Goal: Check status: Check status

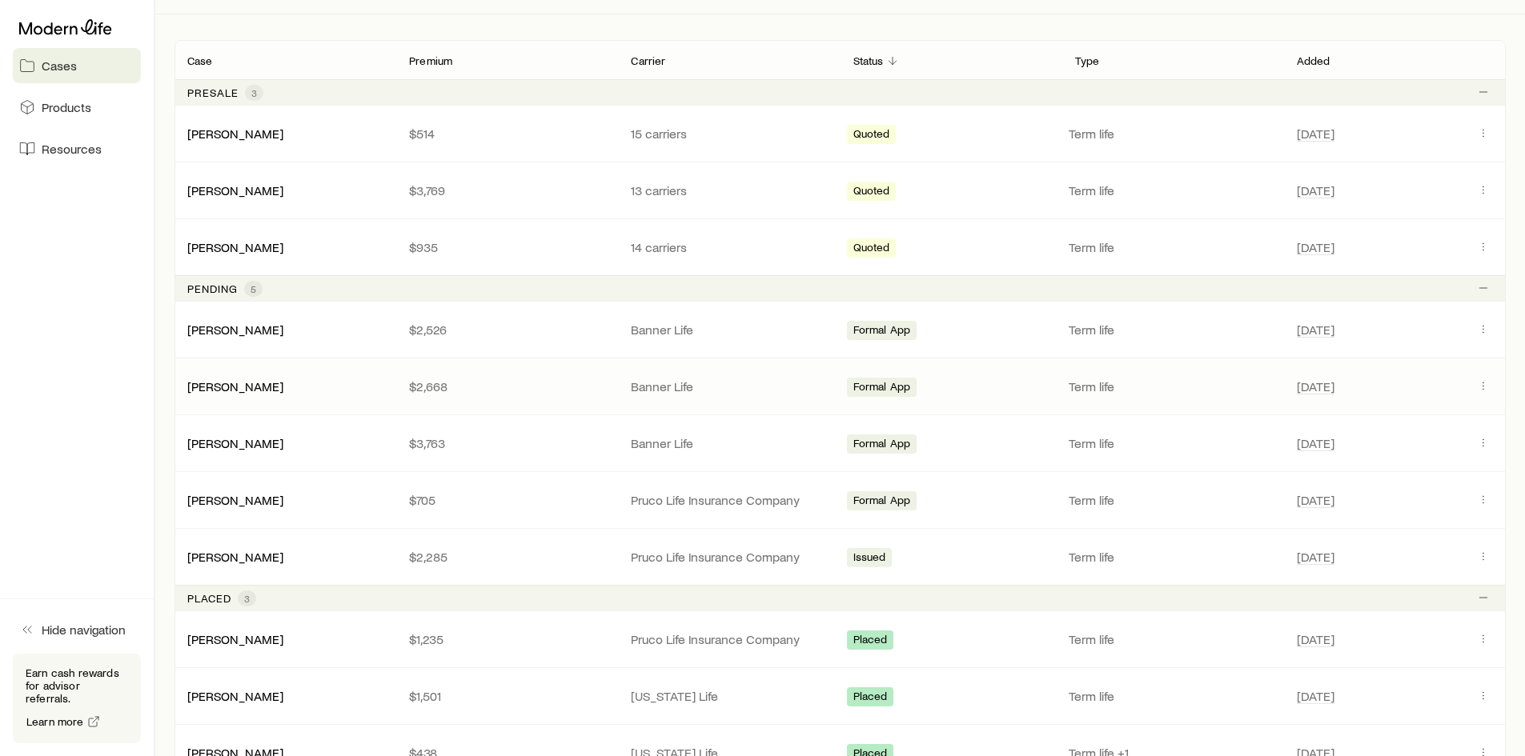
scroll to position [320, 0]
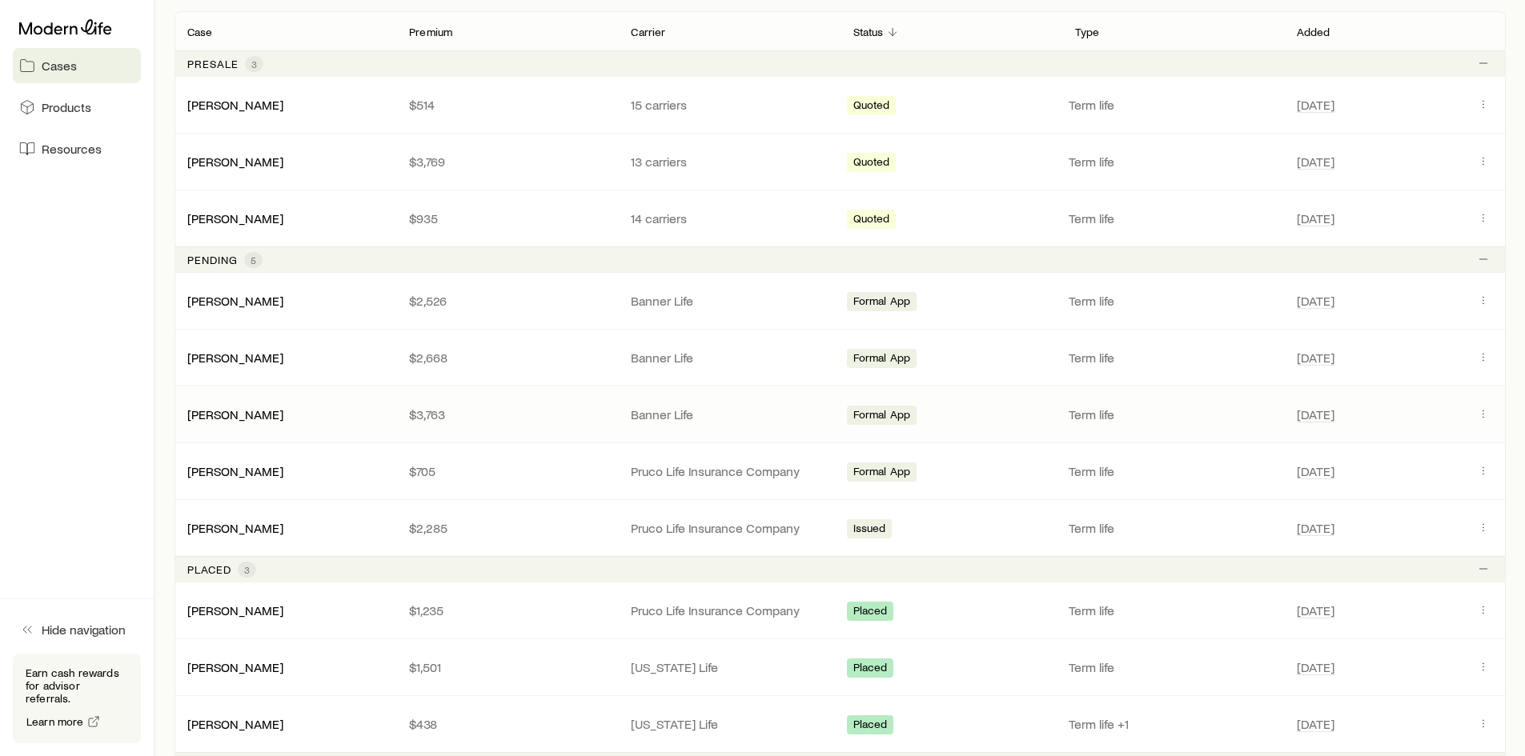
click at [320, 415] on div "[PERSON_NAME]" at bounding box center [285, 415] width 222 height 16
click at [1479, 418] on icon "Client cases" at bounding box center [1483, 413] width 13 height 13
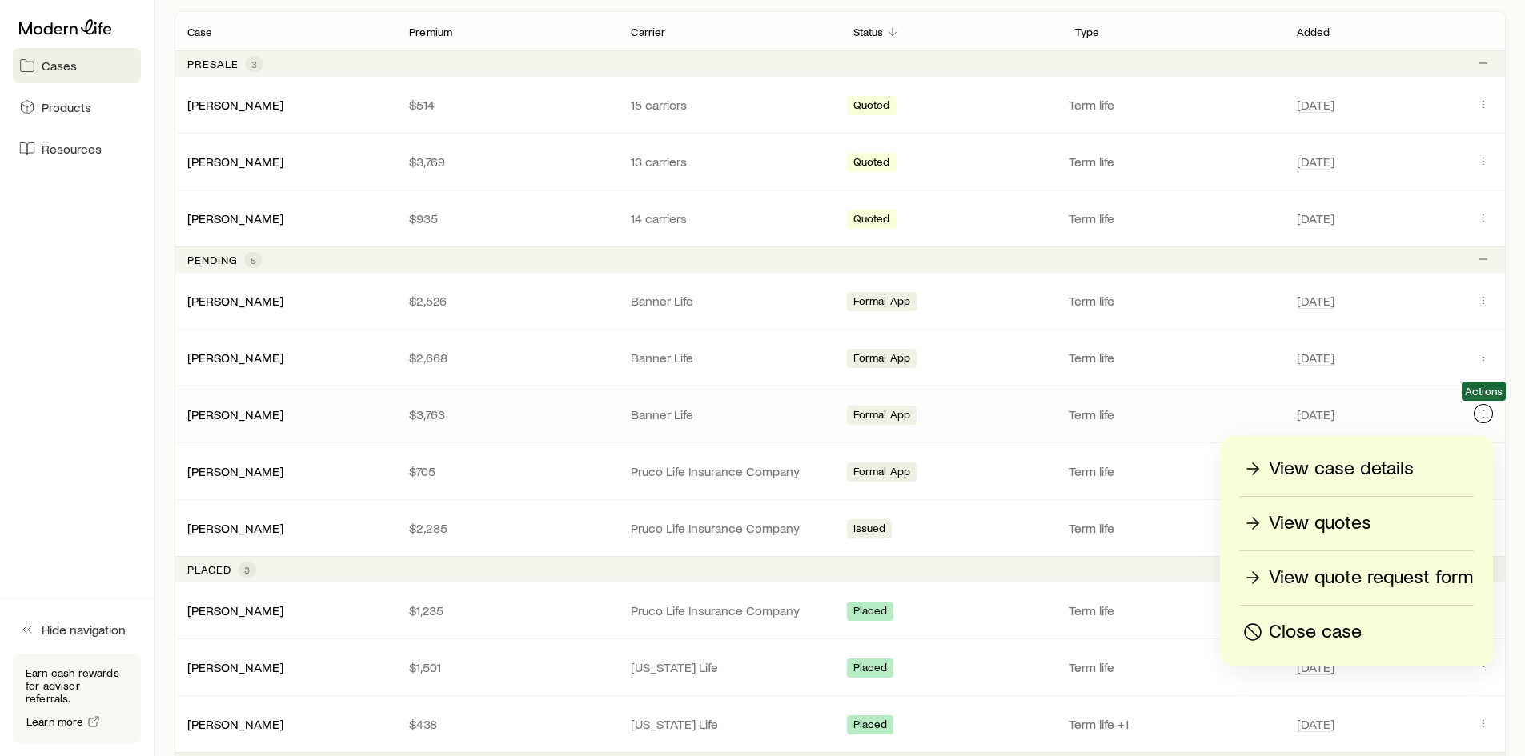
click at [1486, 417] on icon "Client cases" at bounding box center [1483, 413] width 13 height 13
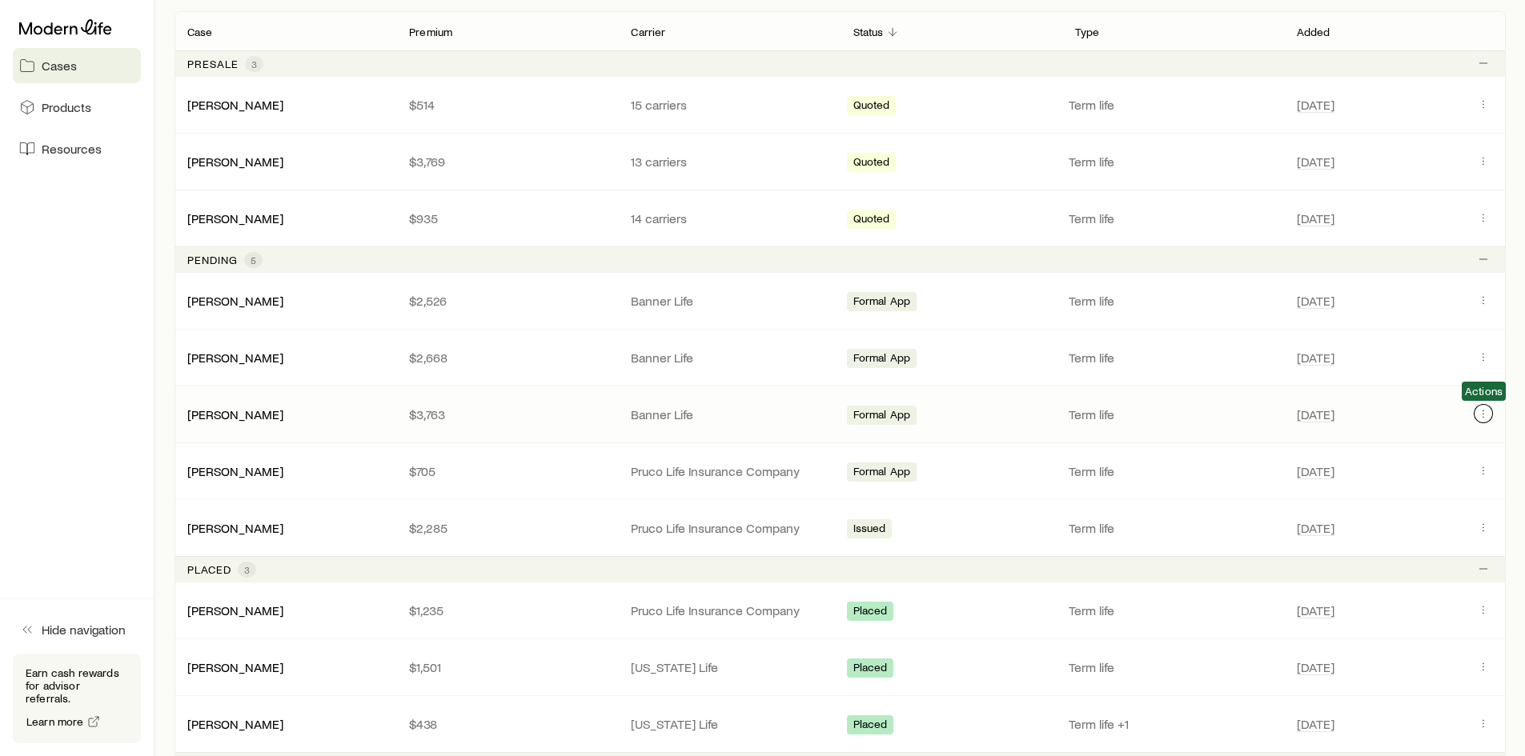
click at [1489, 415] on icon "Client cases" at bounding box center [1483, 413] width 13 height 13
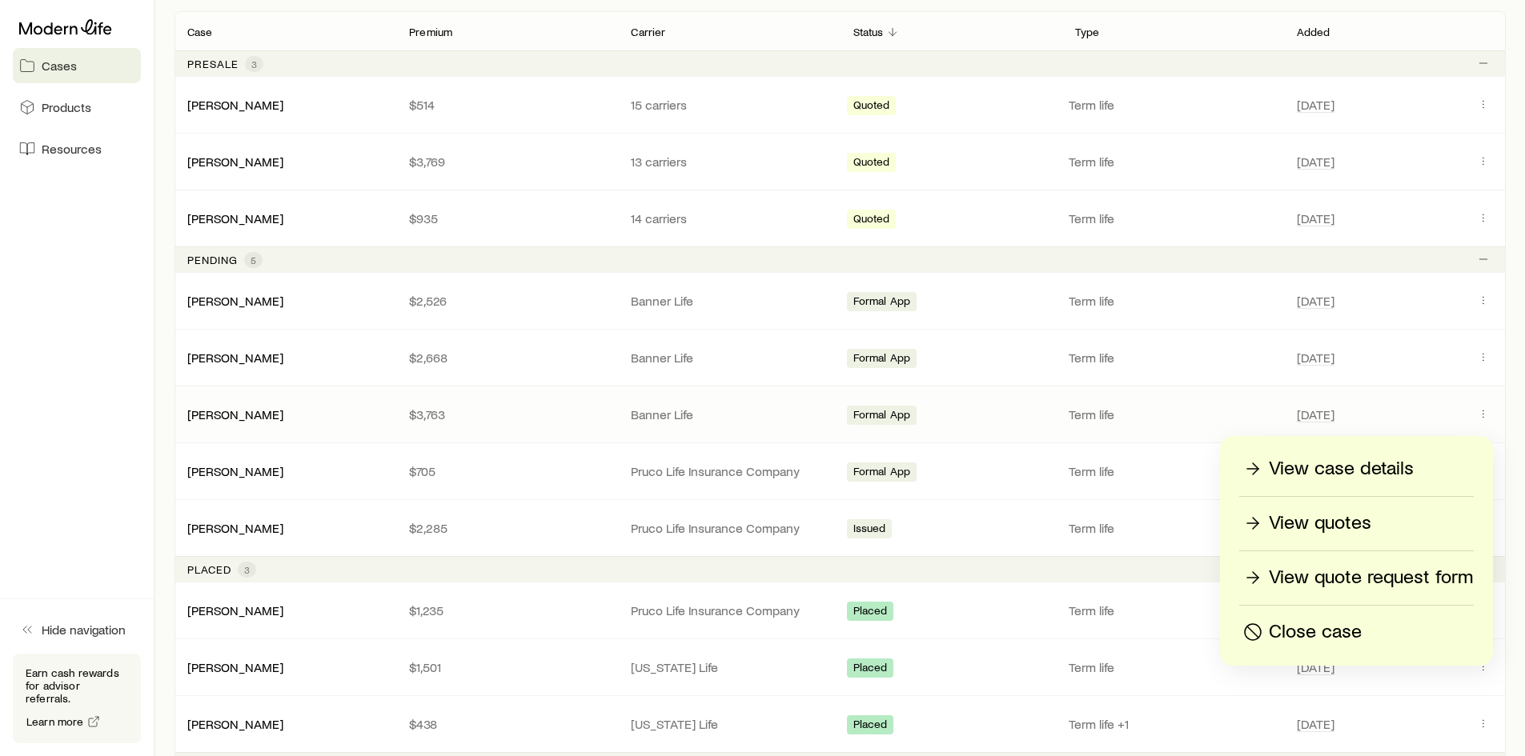
click at [1418, 464] on div "View case details" at bounding box center [1356, 469] width 233 height 26
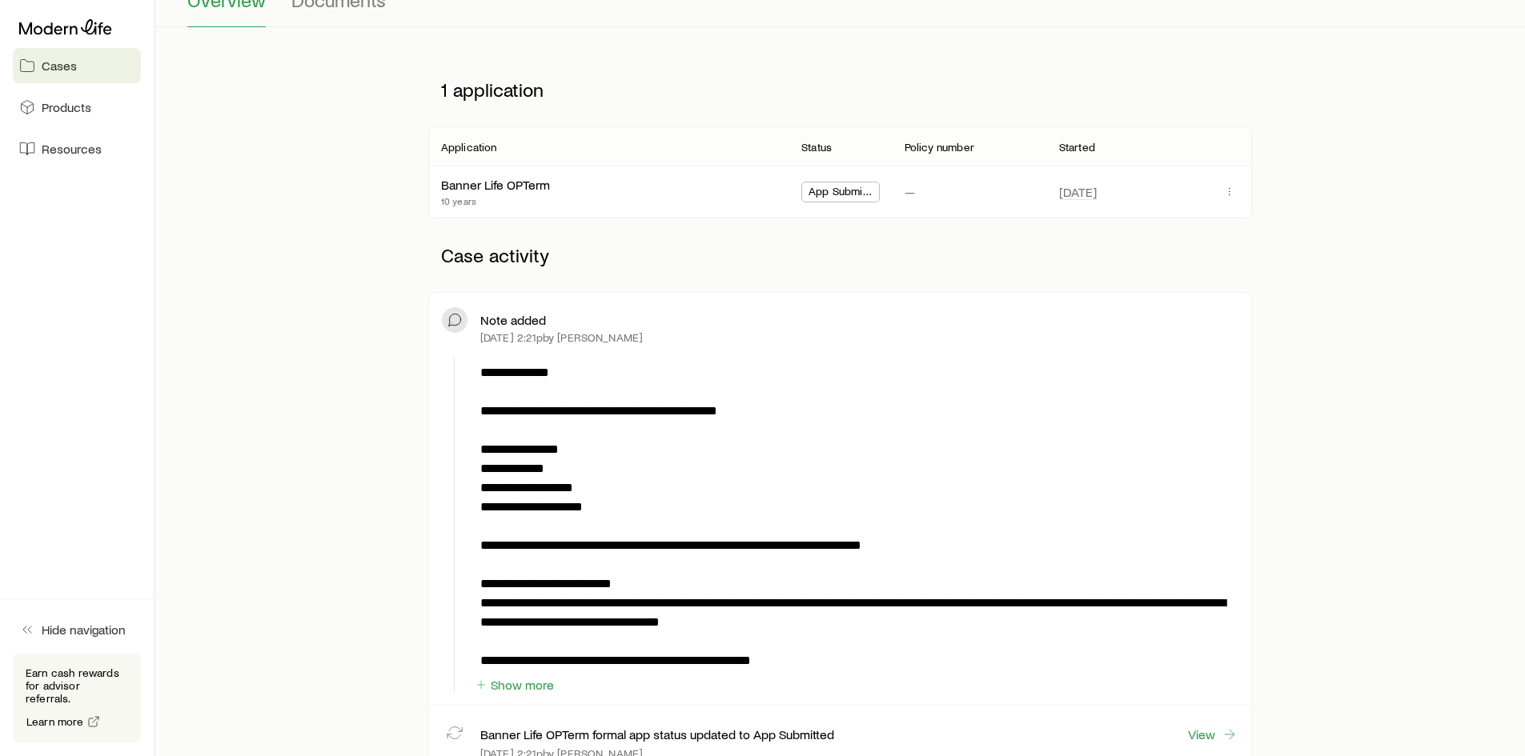
scroll to position [240, 0]
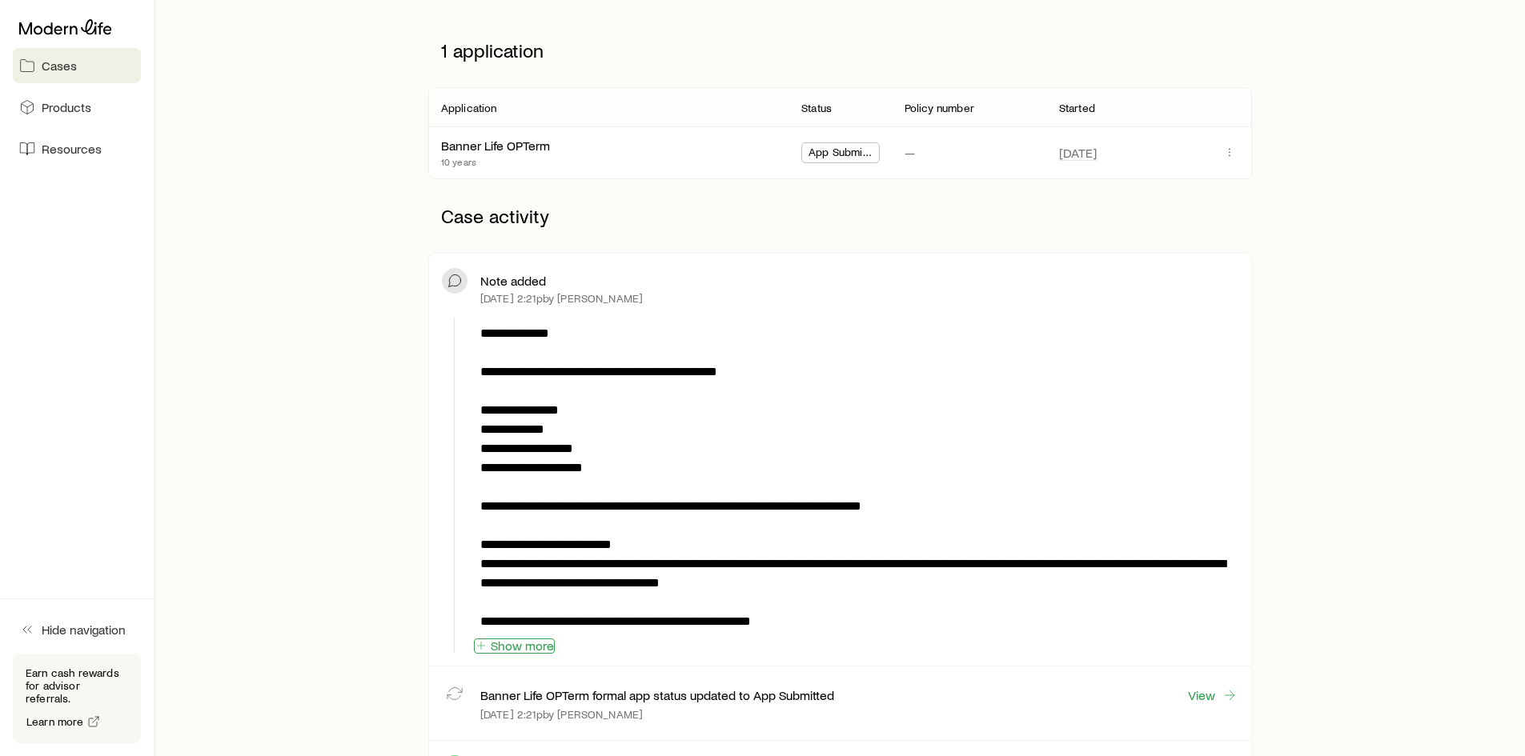
click at [516, 643] on button "Show more" at bounding box center [514, 646] width 81 height 15
